Goal: Information Seeking & Learning: Learn about a topic

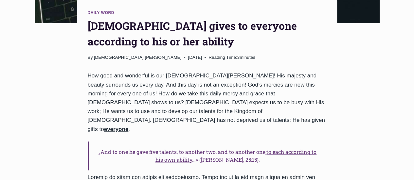
scroll to position [247, 0]
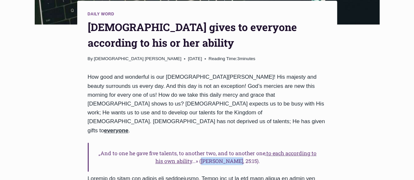
drag, startPoint x: 207, startPoint y: 119, endPoint x: 241, endPoint y: 120, distance: 34.0
click at [241, 143] on h6 "„And to one he gave five talents, to another two, and to another one, to each a…" at bounding box center [207, 157] width 239 height 29
copy h6 "[PERSON_NAME], 25:15"
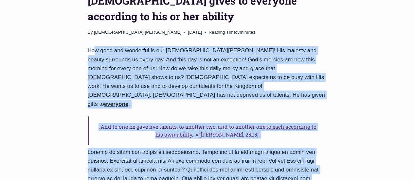
scroll to position [273, 0]
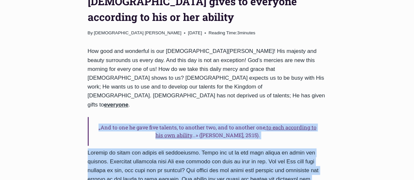
drag, startPoint x: 122, startPoint y: 144, endPoint x: 79, endPoint y: 77, distance: 79.3
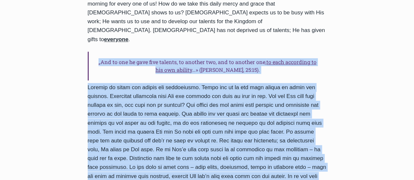
scroll to position [339, 0]
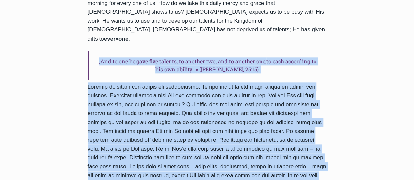
click at [184, 58] on u "to each according to his own ability" at bounding box center [235, 65] width 161 height 15
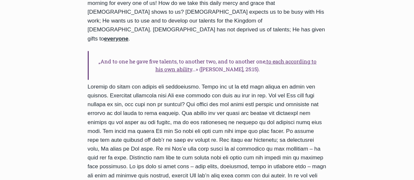
click at [198, 51] on h6 "„And to one he gave five talents, to another two, and to another one, to each a…" at bounding box center [207, 65] width 239 height 29
click at [211, 51] on h6 "„And to one he gave five talents, to another two, and to another one, to each a…" at bounding box center [207, 65] width 239 height 29
click at [192, 58] on u "to each according to his own ability" at bounding box center [235, 65] width 161 height 15
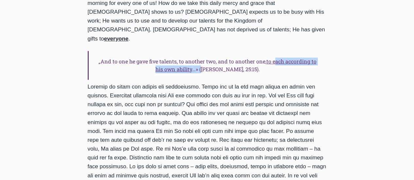
drag, startPoint x: 208, startPoint y: 26, endPoint x: 269, endPoint y: 18, distance: 61.3
click at [269, 51] on h6 "„And to one he gave five talents, to another two, and to another one, to each a…" at bounding box center [207, 65] width 239 height 29
click at [269, 58] on u "to each according to his own ability" at bounding box center [235, 65] width 161 height 15
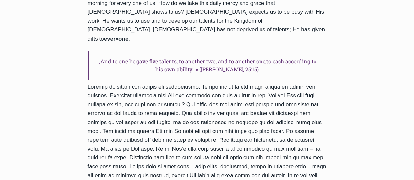
click at [269, 58] on u "to each according to his own ability" at bounding box center [235, 65] width 161 height 15
drag, startPoint x: 207, startPoint y: 26, endPoint x: 242, endPoint y: 28, distance: 34.8
click at [242, 51] on h6 "„And to one he gave five talents, to another two, and to another one, to each a…" at bounding box center [207, 65] width 239 height 29
copy h6 "[PERSON_NAME], 25:15)"
